Goal: Transaction & Acquisition: Obtain resource

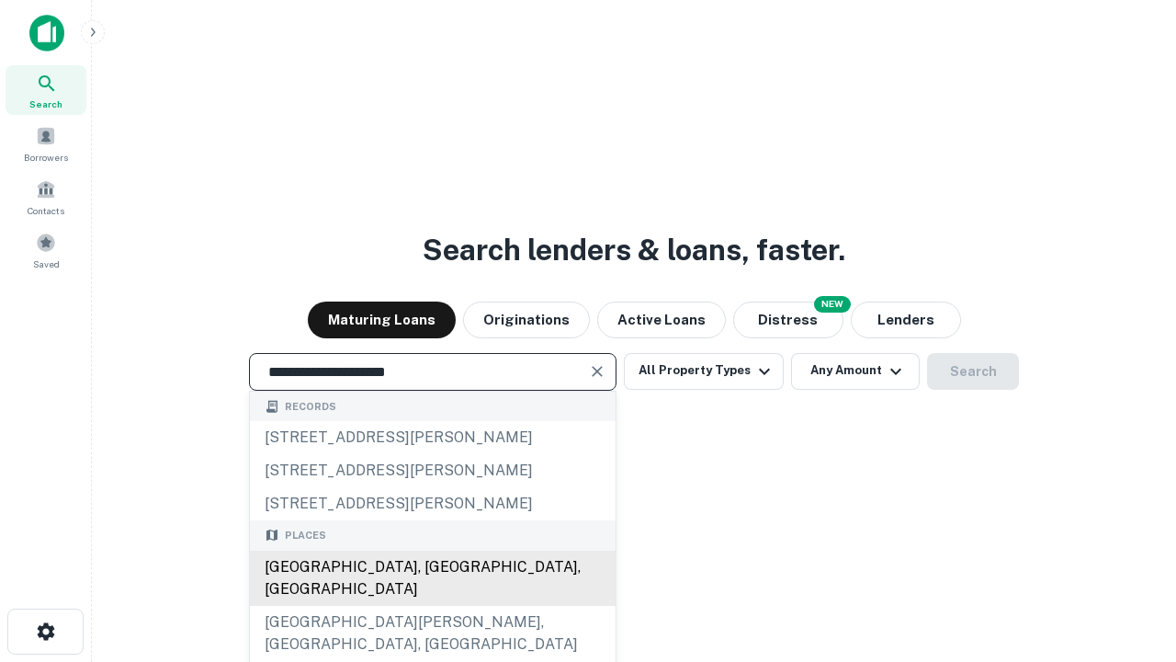
click at [432, 606] on div "Santa Monica, CA, USA" at bounding box center [433, 577] width 366 height 55
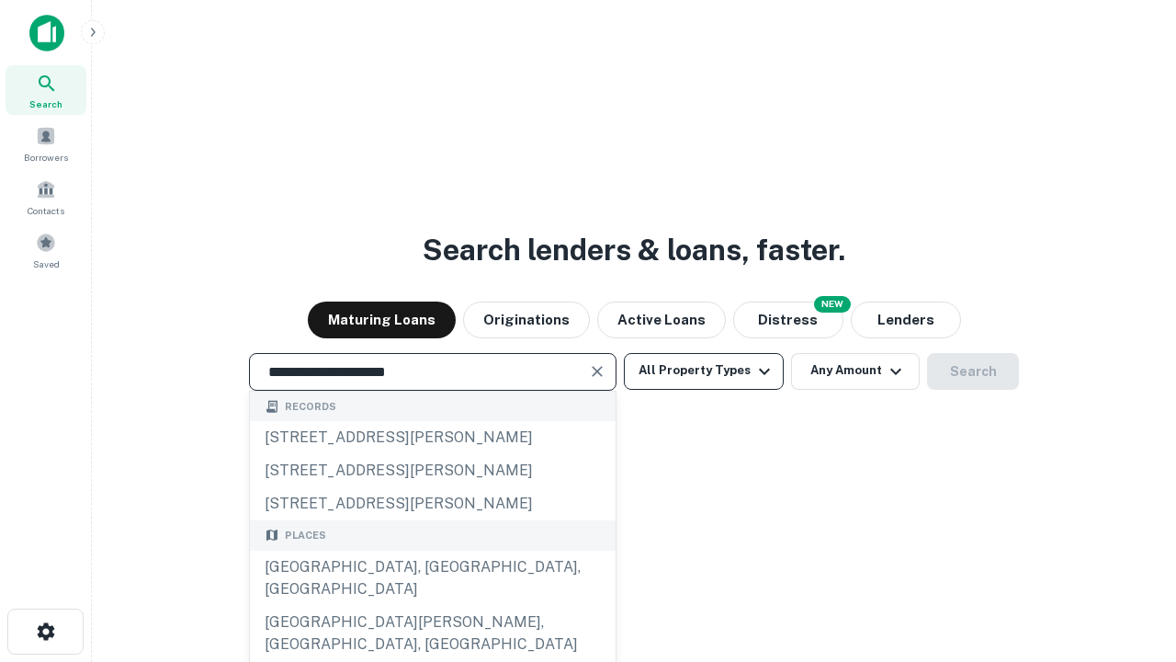
type input "**********"
click at [704, 370] on button "All Property Types" at bounding box center [704, 371] width 160 height 37
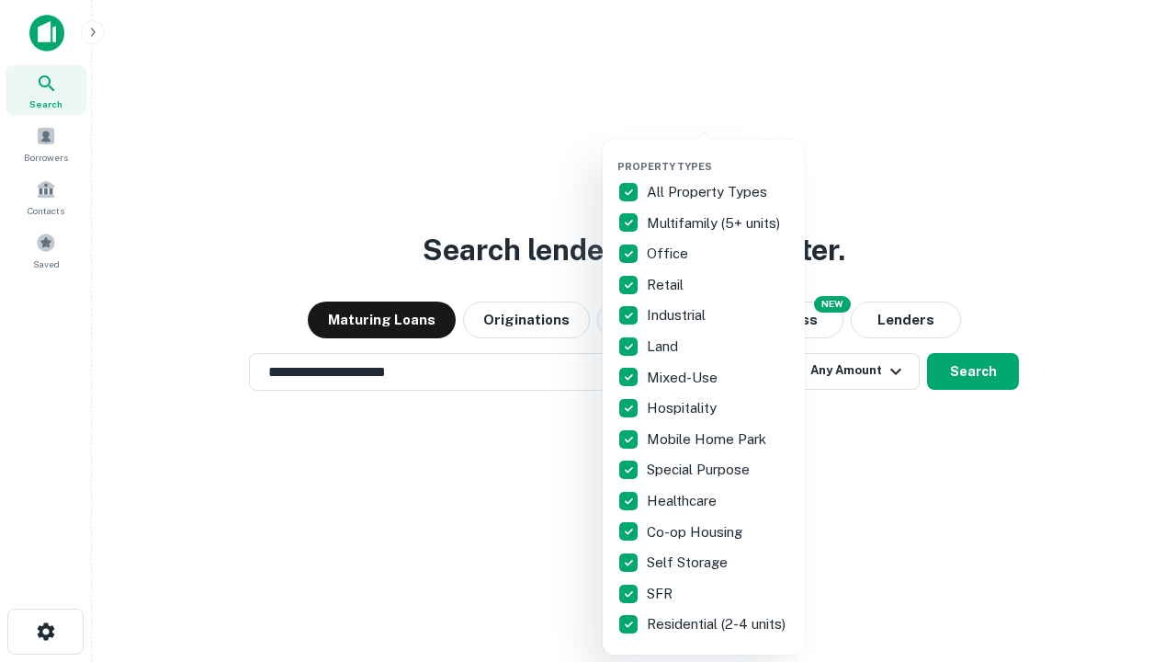
click at [719, 154] on button "button" at bounding box center [718, 154] width 202 height 1
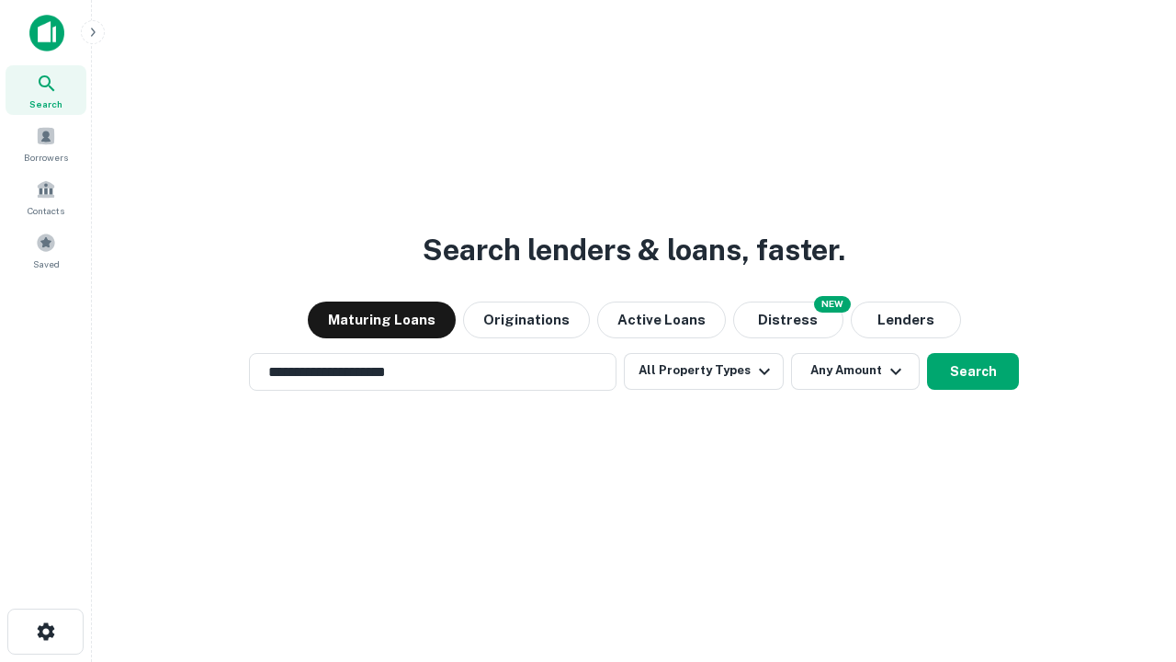
scroll to position [28, 0]
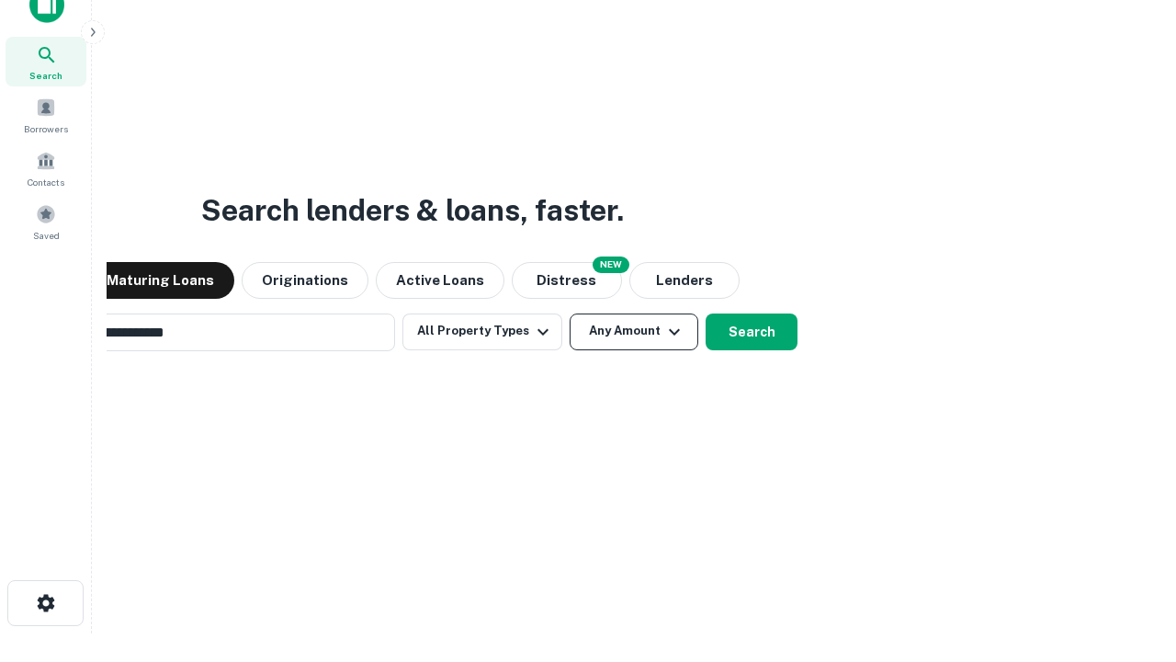
click at [570, 313] on button "Any Amount" at bounding box center [634, 331] width 129 height 37
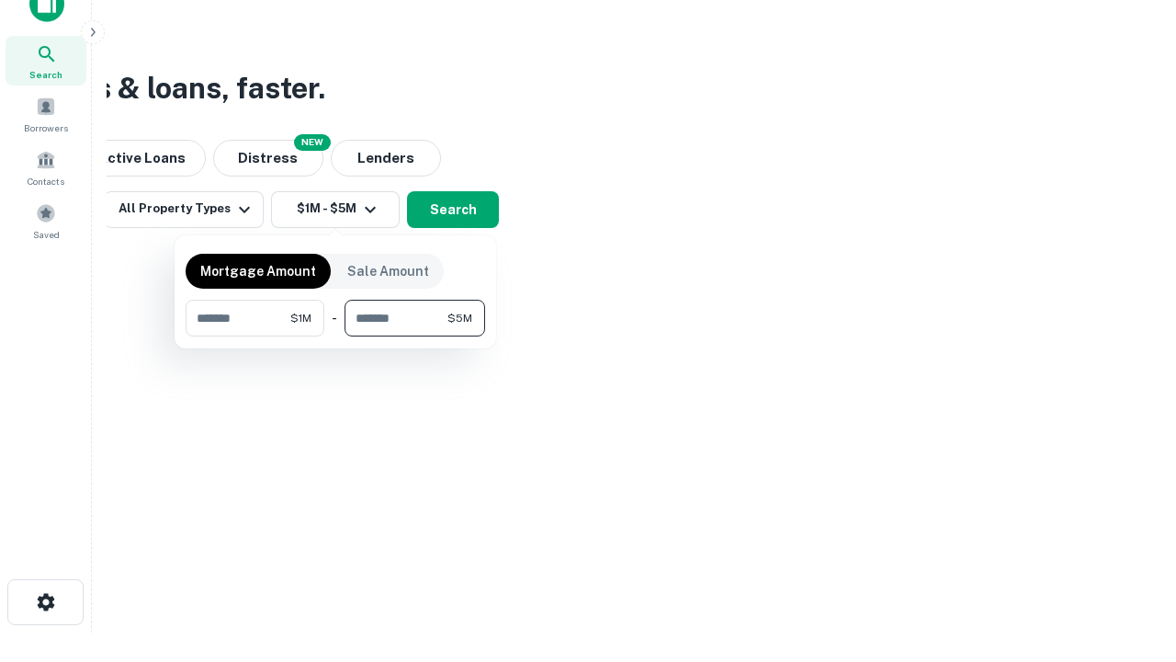
type input "*******"
click at [335, 336] on button "button" at bounding box center [336, 336] width 300 height 1
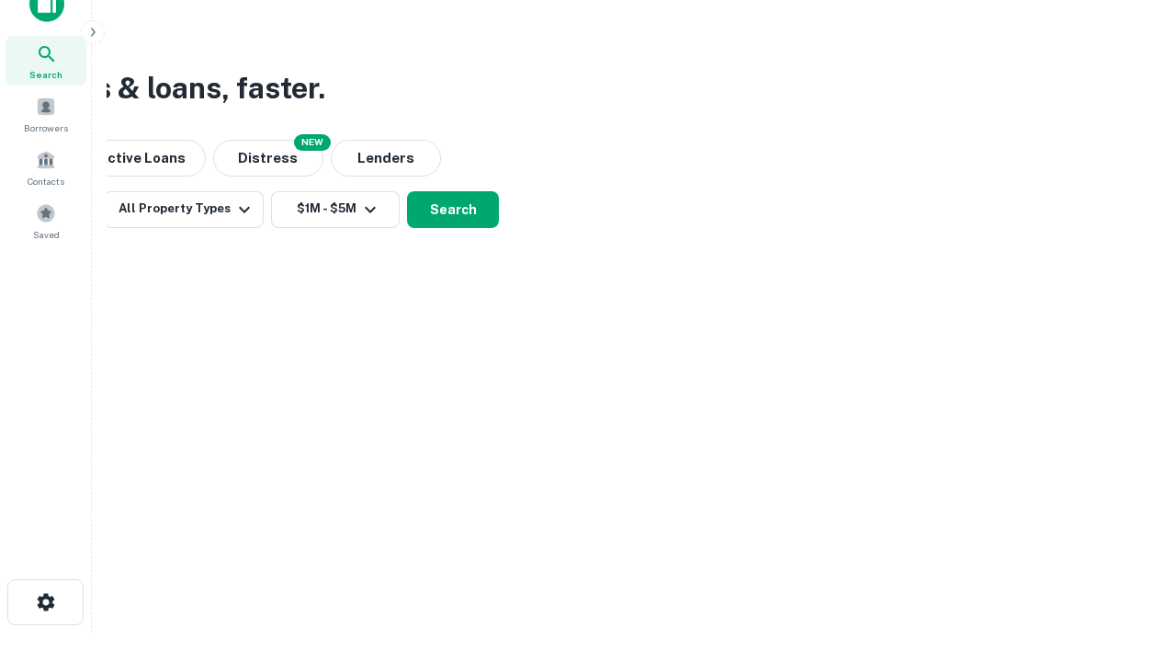
scroll to position [11, 339]
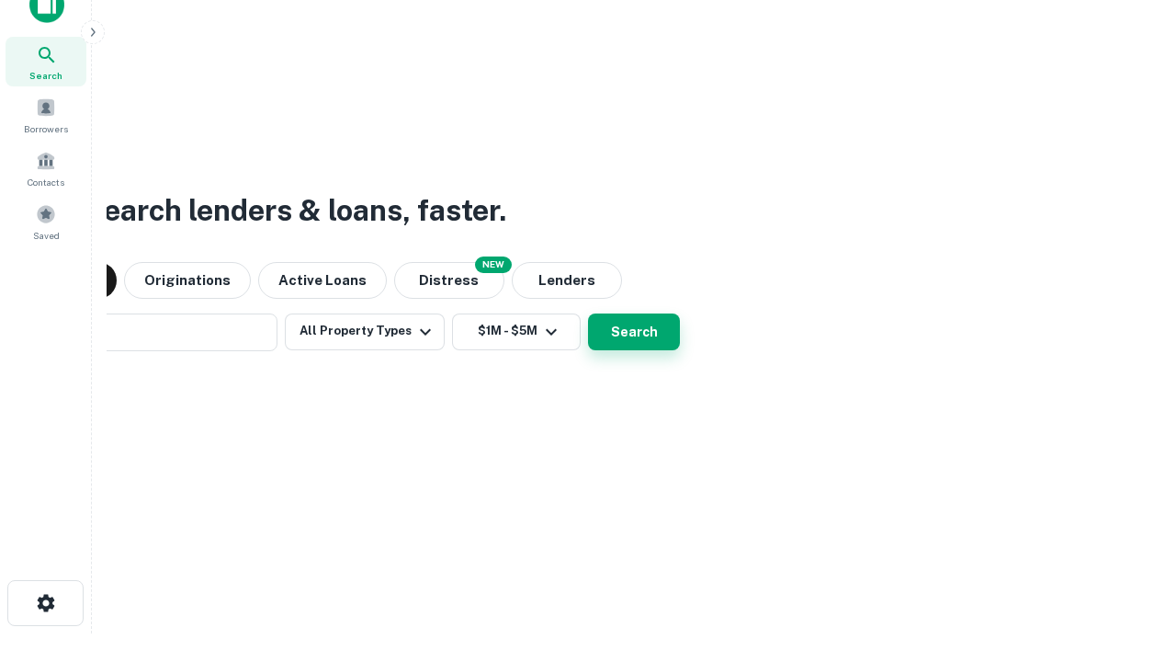
click at [588, 313] on button "Search" at bounding box center [634, 331] width 92 height 37
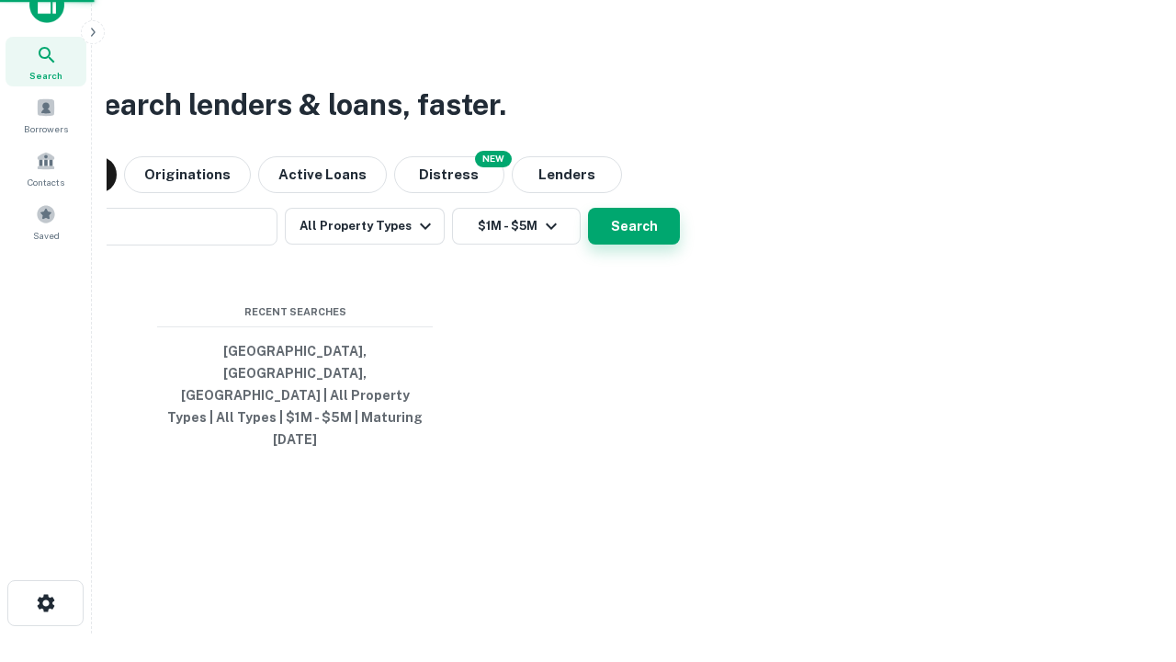
scroll to position [49, 520]
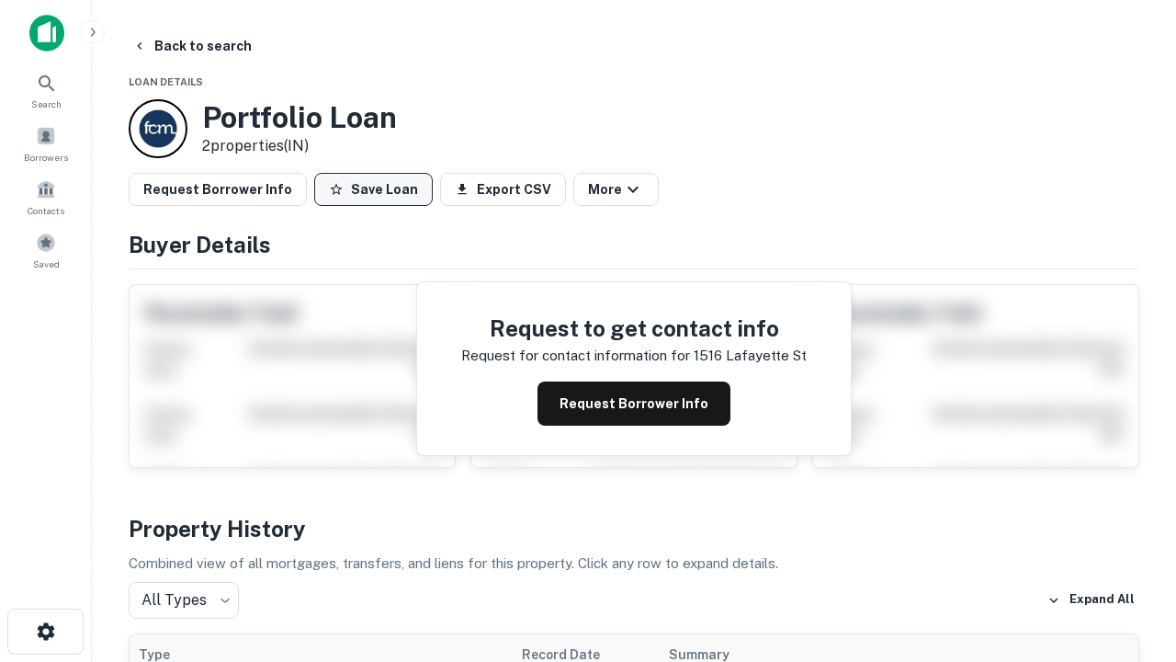
click at [373, 189] on button "Save Loan" at bounding box center [373, 189] width 119 height 33
